Goal: Obtain resource: Obtain resource

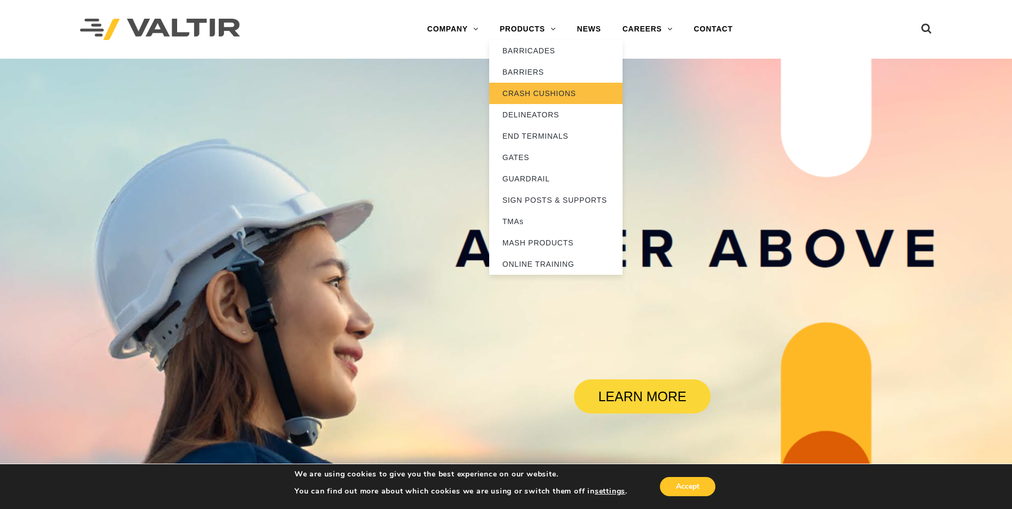
click at [545, 93] on link "CRASH CUSHIONS" at bounding box center [555, 93] width 133 height 21
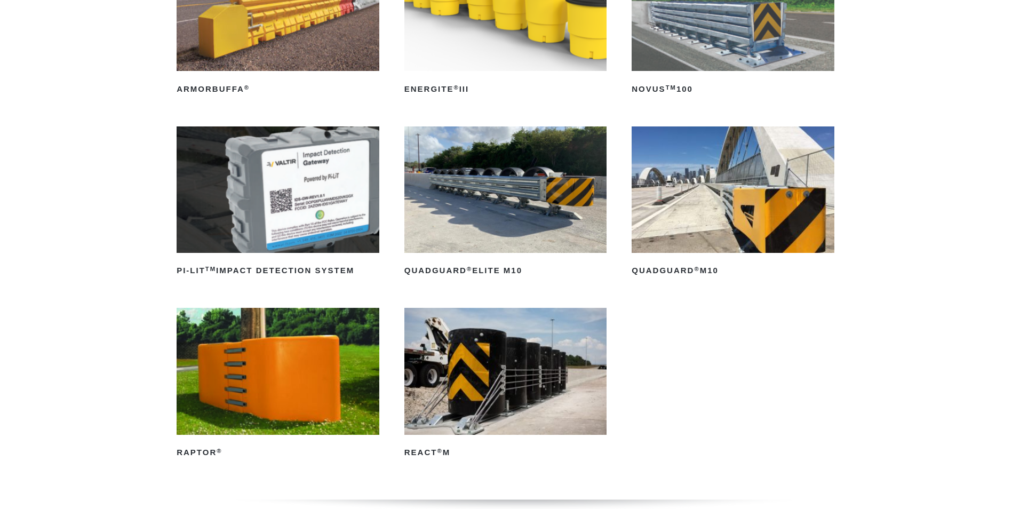
scroll to position [267, 0]
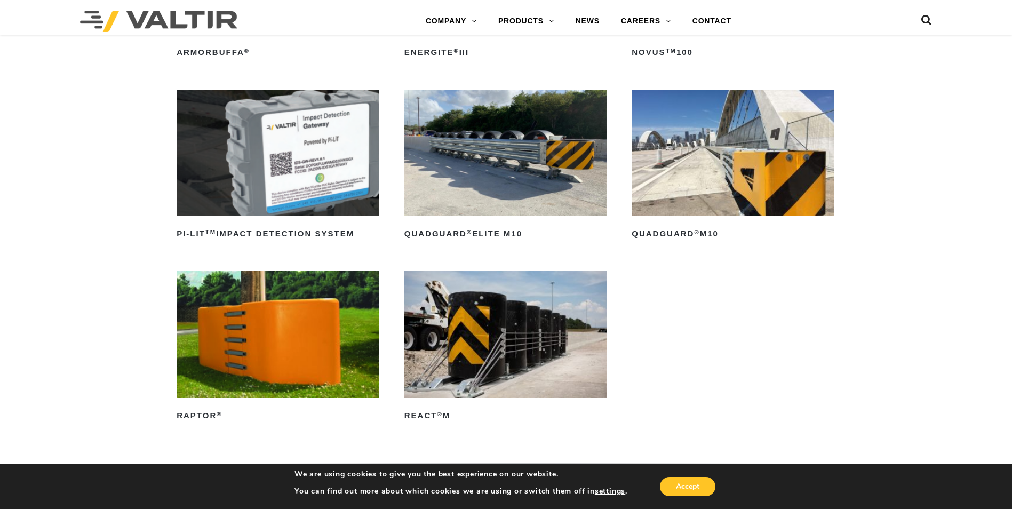
click at [486, 369] on img at bounding box center [505, 334] width 203 height 126
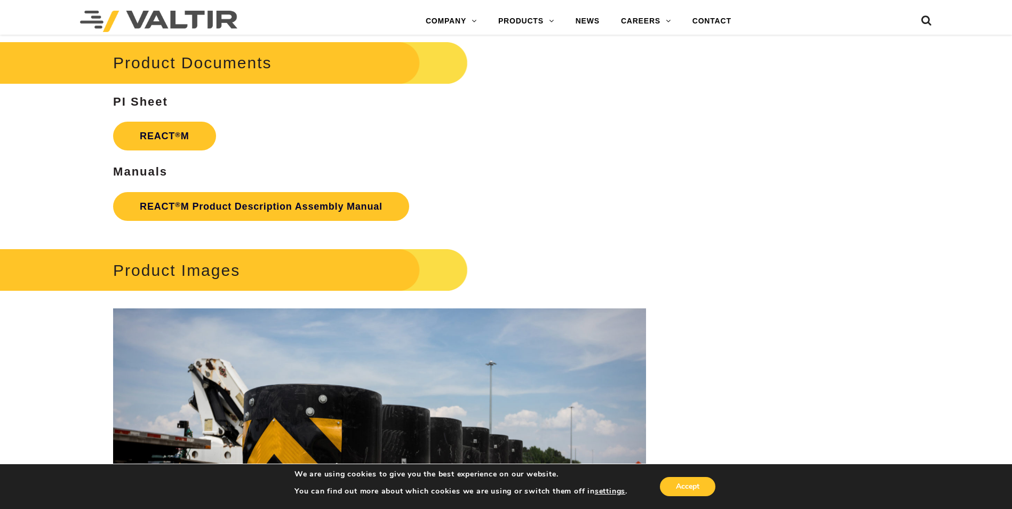
scroll to position [1494, 0]
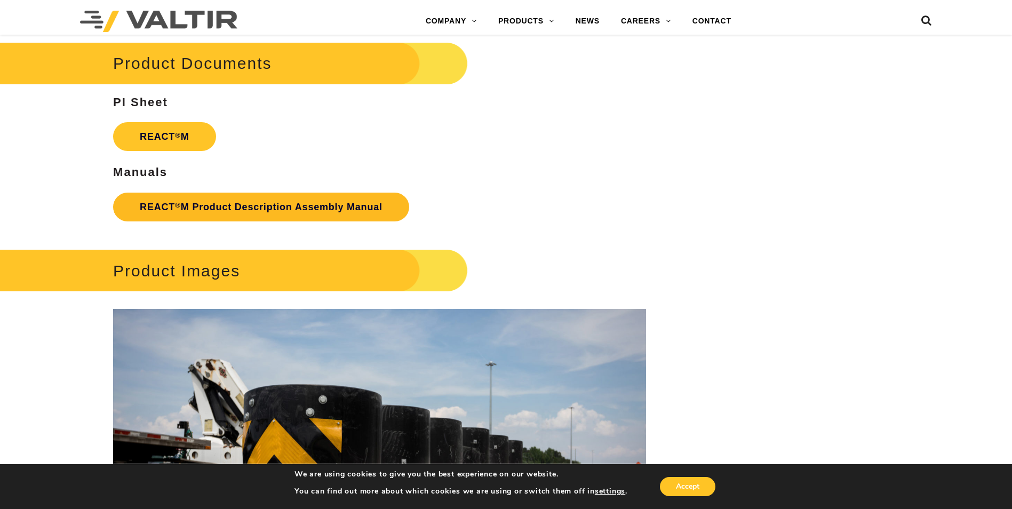
click at [184, 211] on link "REACT ® M Product Description Assembly Manual" at bounding box center [261, 207] width 296 height 29
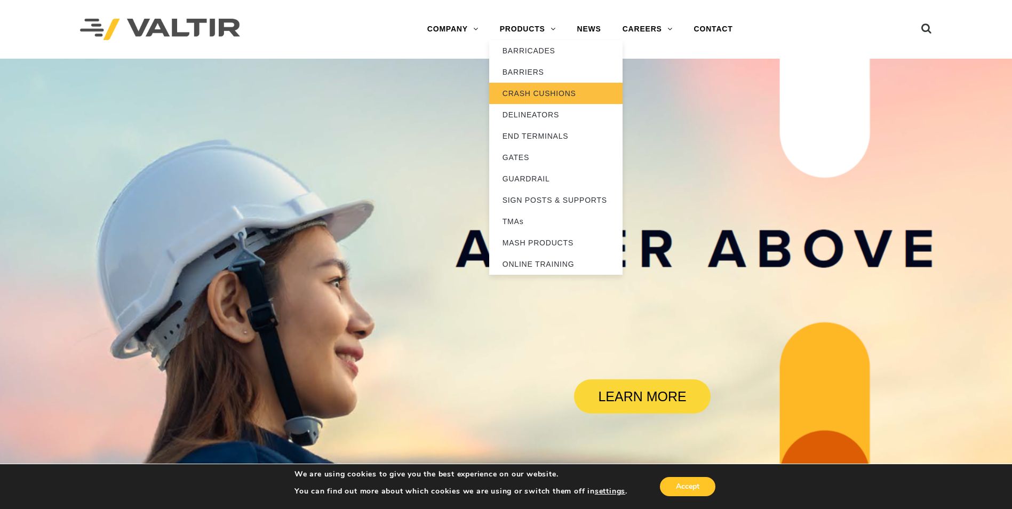
click at [521, 96] on link "CRASH CUSHIONS" at bounding box center [555, 93] width 133 height 21
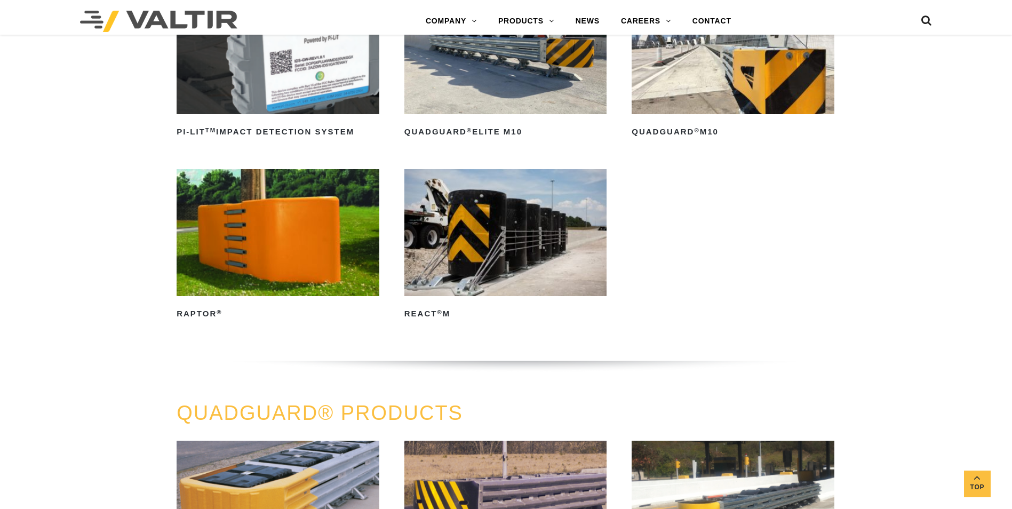
scroll to position [373, 0]
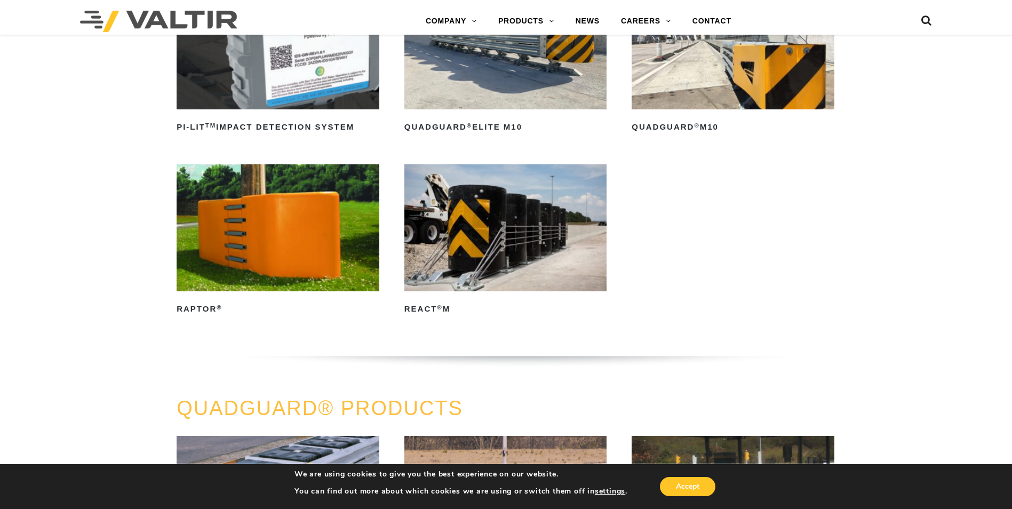
click at [483, 269] on img at bounding box center [505, 227] width 203 height 126
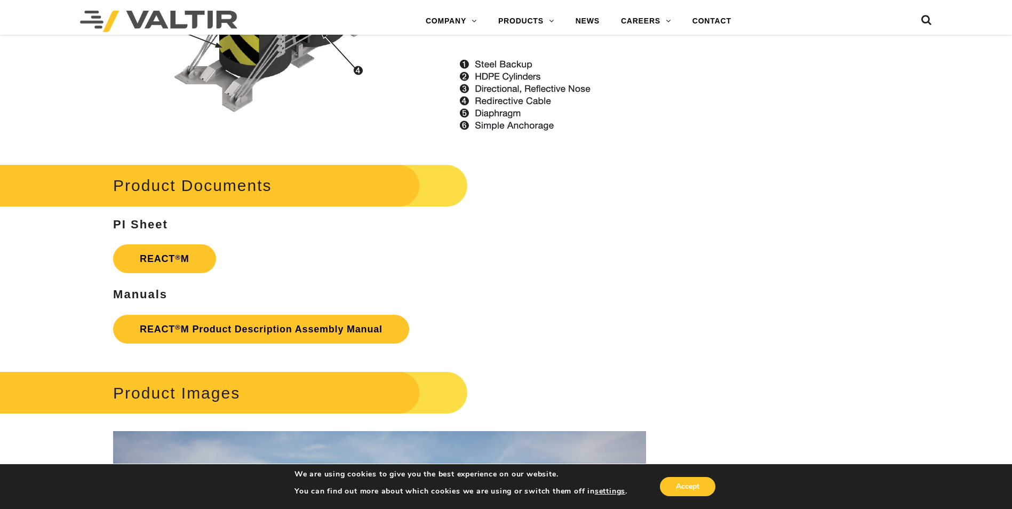
scroll to position [1441, 0]
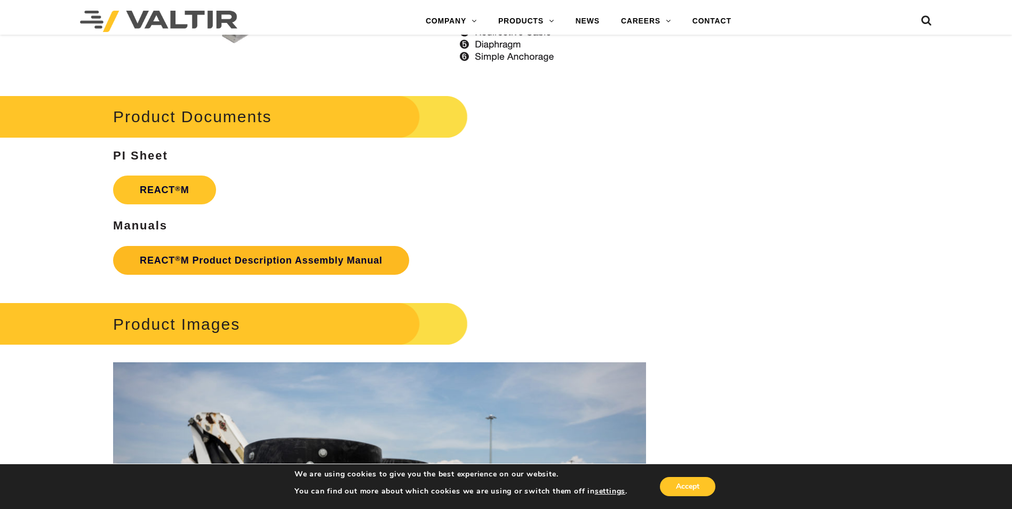
click at [238, 260] on link "REACT ® M Product Description Assembly Manual" at bounding box center [261, 260] width 296 height 29
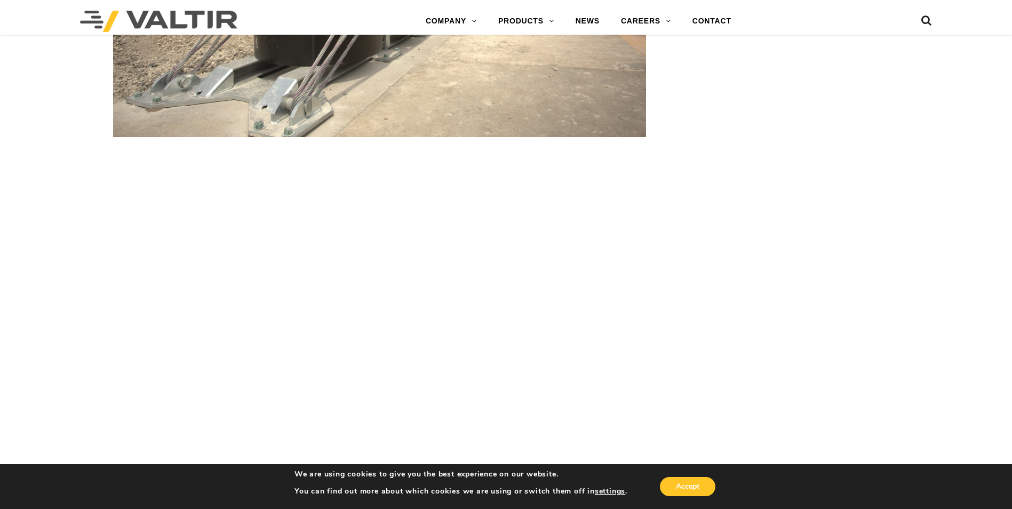
scroll to position [2720, 0]
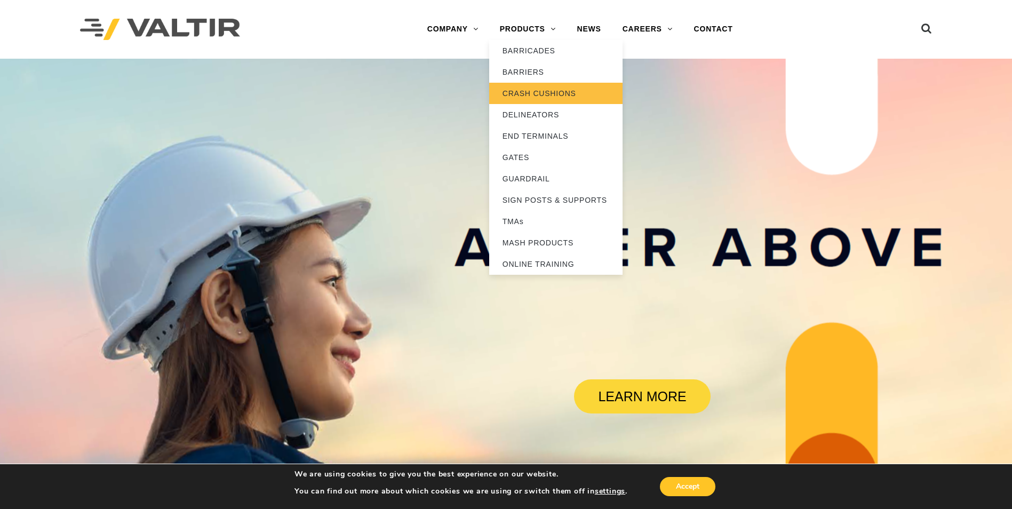
click at [522, 91] on link "CRASH CUSHIONS" at bounding box center [555, 93] width 133 height 21
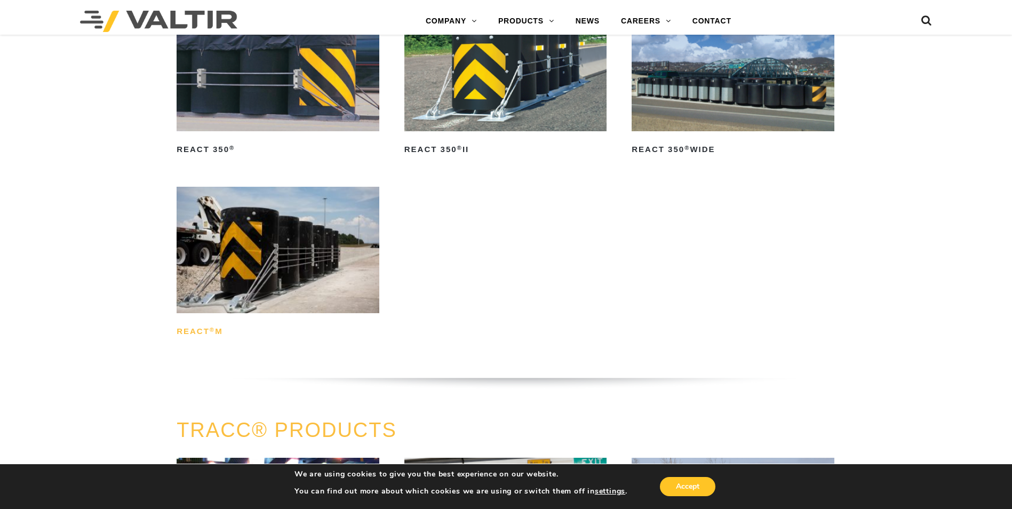
scroll to position [1441, 0]
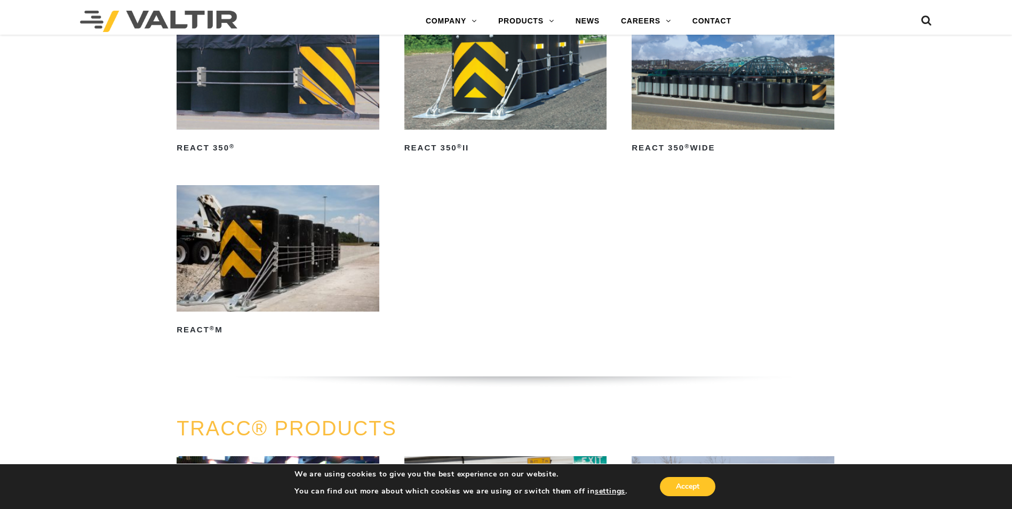
click at [291, 270] on img at bounding box center [278, 248] width 203 height 126
click at [521, 86] on img at bounding box center [505, 66] width 203 height 126
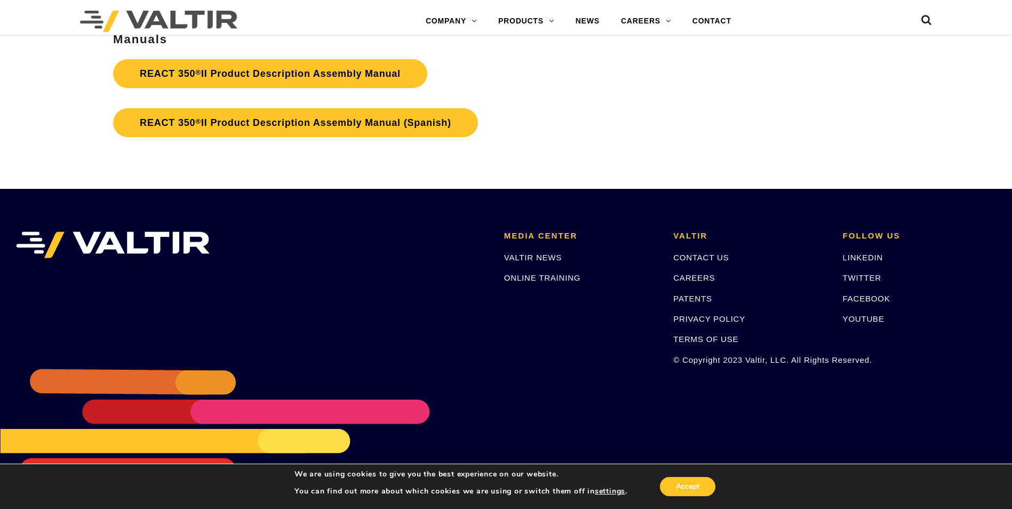
scroll to position [1821, 0]
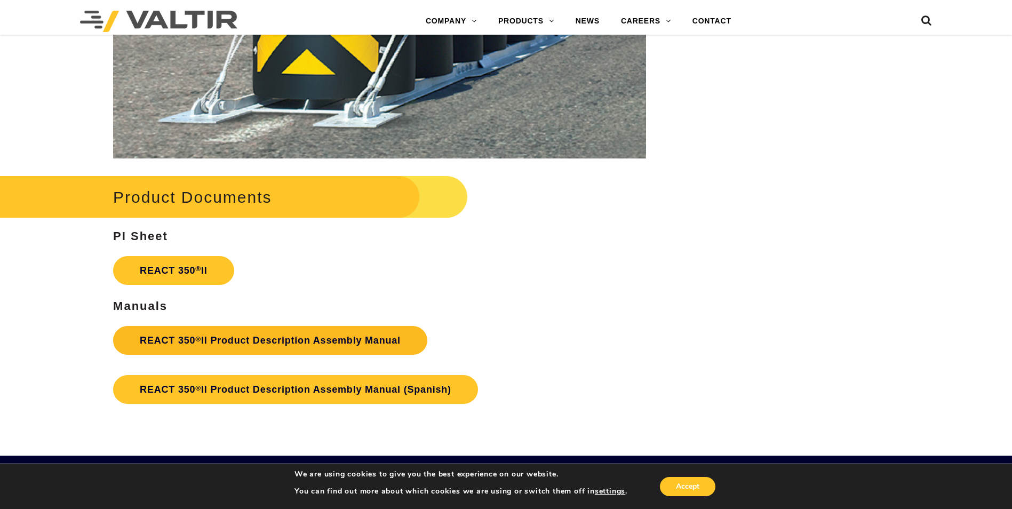
click at [245, 346] on link "REACT 350 ® II Product Description Assembly Manual" at bounding box center [270, 340] width 314 height 29
